Goal: Task Accomplishment & Management: Manage account settings

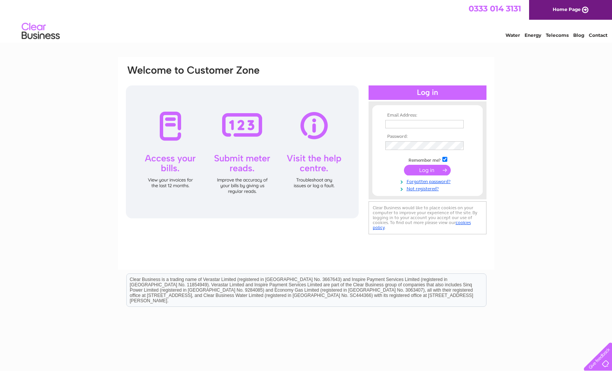
type input "emmap@erskineeyecare.co.uk"
click at [416, 174] on input "submit" at bounding box center [427, 171] width 47 height 11
click at [422, 170] on input "submit" at bounding box center [427, 170] width 47 height 11
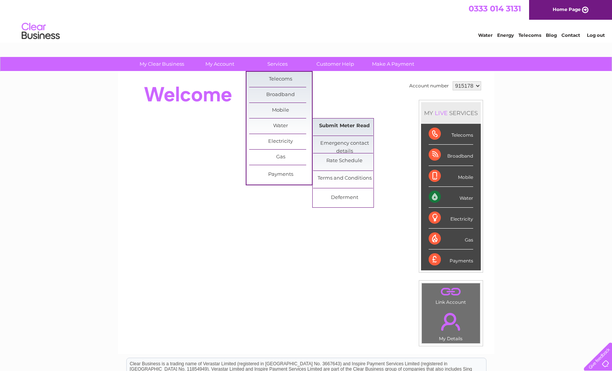
click at [336, 126] on link "Submit Meter Read" at bounding box center [344, 126] width 63 height 15
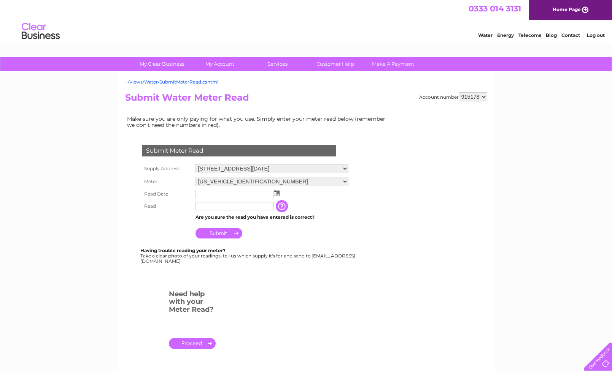
click at [274, 192] on img at bounding box center [277, 193] width 6 height 6
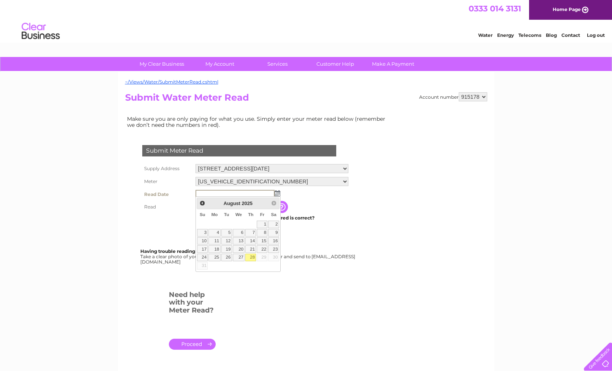
click at [252, 258] on link "28" at bounding box center [250, 258] width 11 height 8
type input "2025/08/28"
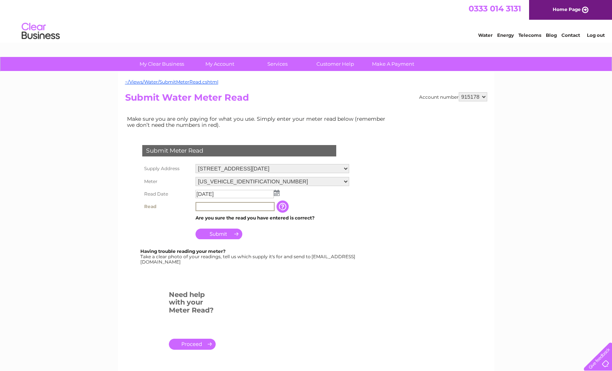
click at [236, 208] on input "text" at bounding box center [234, 206] width 79 height 9
type input "00347"
click at [285, 208] on input "button" at bounding box center [283, 207] width 14 height 12
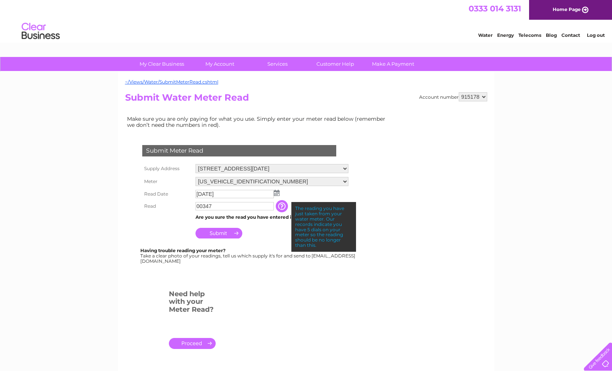
click at [225, 234] on input "Submit" at bounding box center [218, 233] width 47 height 11
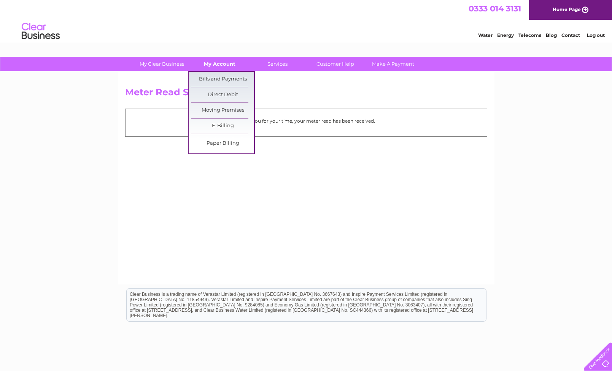
click at [223, 68] on link "My Account" at bounding box center [219, 64] width 63 height 14
click at [222, 76] on link "Bills and Payments" at bounding box center [222, 79] width 63 height 15
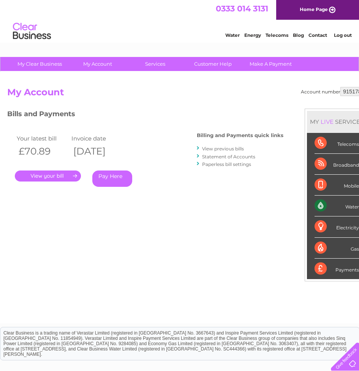
click at [212, 149] on link "View previous bills" at bounding box center [223, 149] width 42 height 6
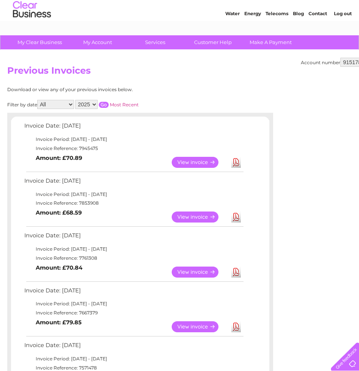
scroll to position [25, 0]
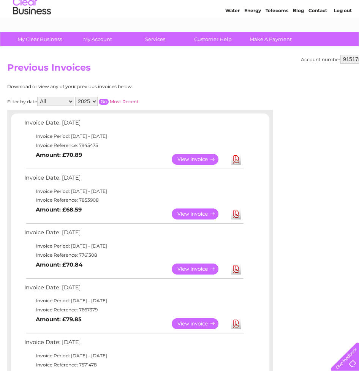
click at [208, 158] on link "View" at bounding box center [200, 159] width 56 height 11
click at [200, 214] on link "View" at bounding box center [200, 214] width 56 height 11
click at [238, 265] on link "Download" at bounding box center [237, 269] width 10 height 11
click at [236, 319] on link "Download" at bounding box center [237, 324] width 10 height 11
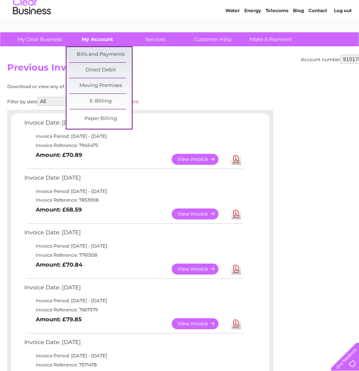
click at [100, 43] on link "My Account" at bounding box center [97, 39] width 63 height 14
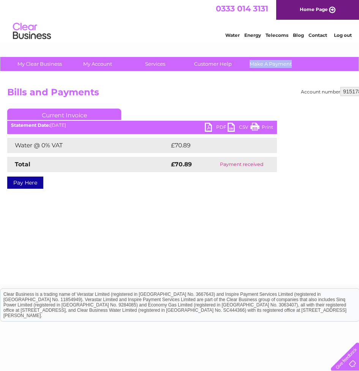
click at [218, 128] on link "PDF" at bounding box center [216, 128] width 23 height 11
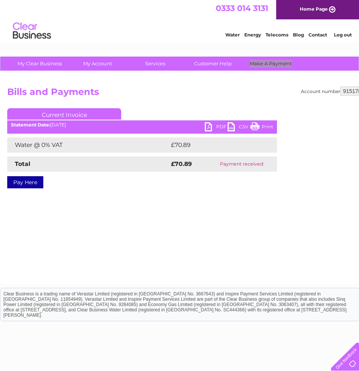
click at [165, 17] on div "0333 014 3131 Home Page" at bounding box center [179, 10] width 359 height 20
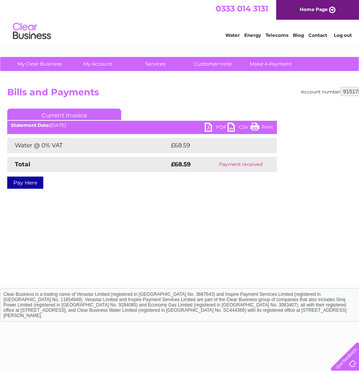
click at [219, 128] on link "PDF" at bounding box center [216, 128] width 23 height 11
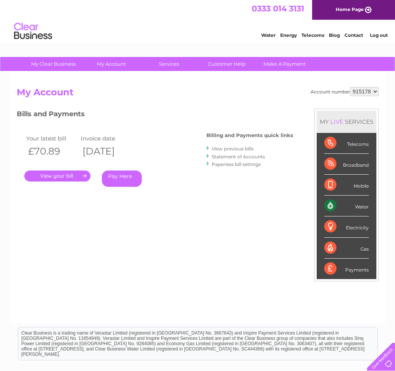
select select "915179"
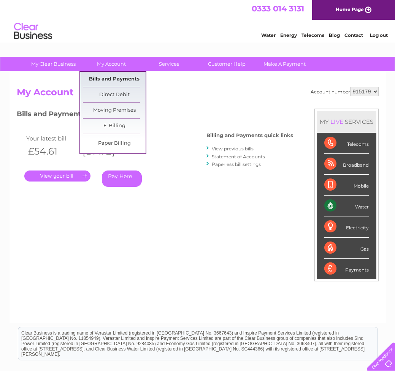
click at [111, 78] on link "Bills and Payments" at bounding box center [114, 79] width 63 height 15
click at [112, 77] on link "Bills and Payments" at bounding box center [114, 79] width 63 height 15
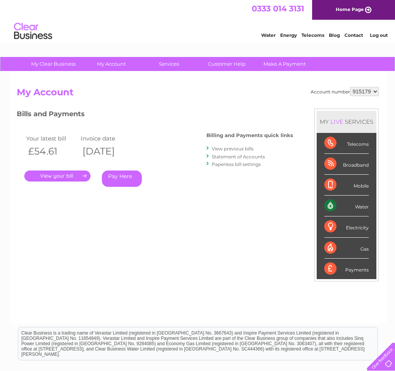
click at [233, 147] on link "View previous bills" at bounding box center [233, 149] width 42 height 6
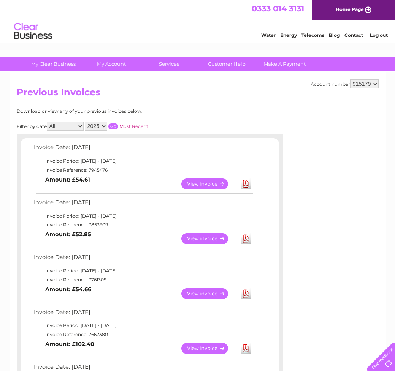
click at [246, 183] on link "Download" at bounding box center [246, 184] width 10 height 11
click at [244, 234] on link "Download" at bounding box center [246, 238] width 10 height 11
click at [247, 290] on link "Download" at bounding box center [246, 294] width 10 height 11
